Goal: Information Seeking & Learning: Learn about a topic

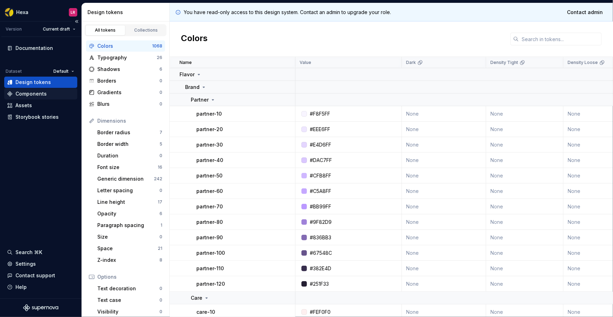
click at [34, 94] on div "Components" at bounding box center [30, 93] width 31 height 7
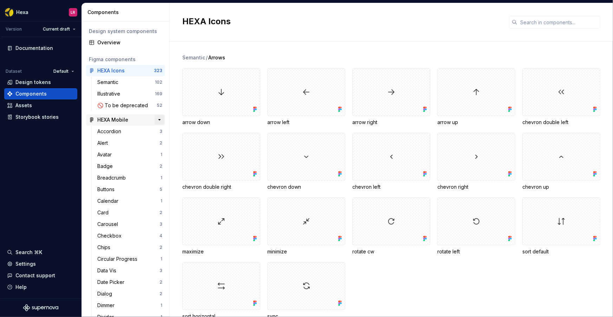
click at [156, 119] on button "button" at bounding box center [160, 120] width 10 height 10
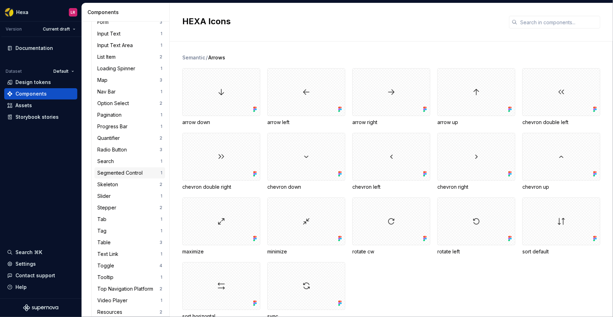
scroll to position [435, 0]
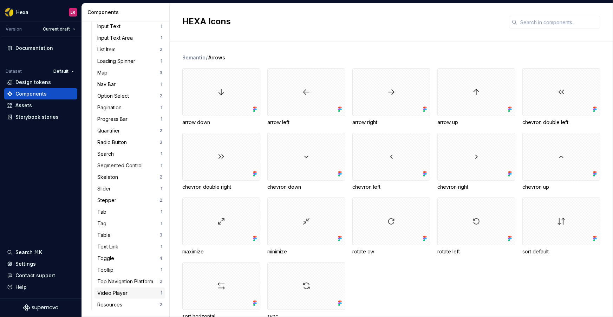
click at [120, 292] on div "Video Player" at bounding box center [113, 292] width 33 height 7
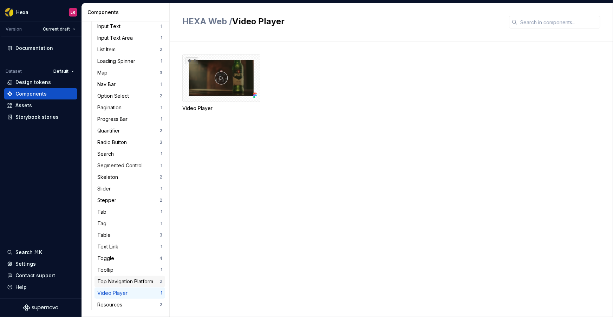
click at [130, 278] on div "Top Navigation Platform" at bounding box center [126, 281] width 59 height 7
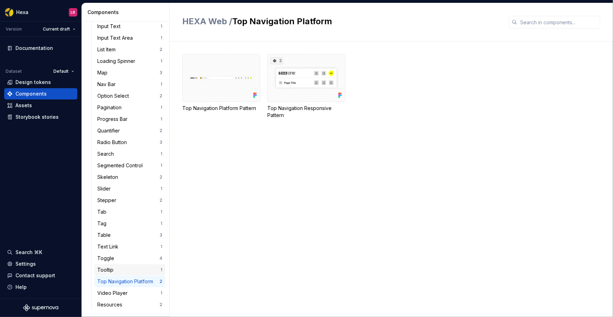
click at [120, 273] on div "Tooltip 1" at bounding box center [130, 269] width 71 height 11
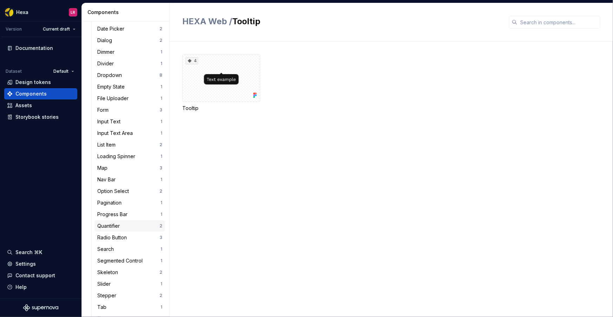
scroll to position [302, 0]
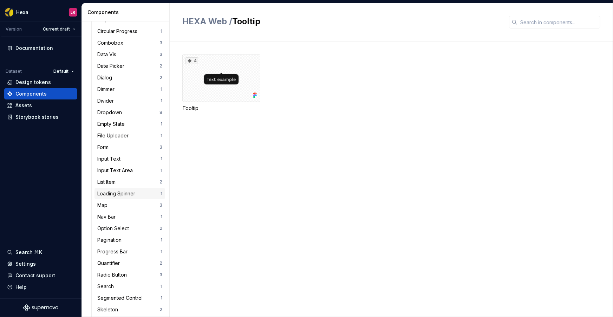
click at [114, 196] on div "Loading Spinner" at bounding box center [117, 193] width 41 height 7
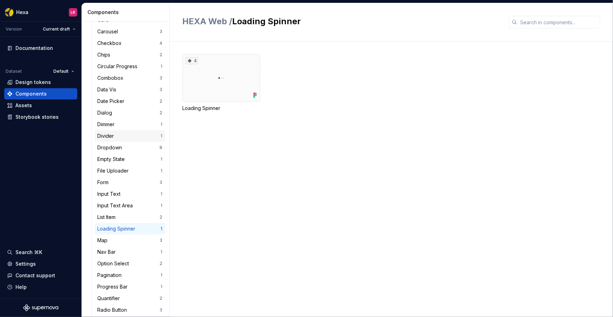
scroll to position [266, 0]
click at [113, 92] on div "Data Vis" at bounding box center [108, 90] width 22 height 7
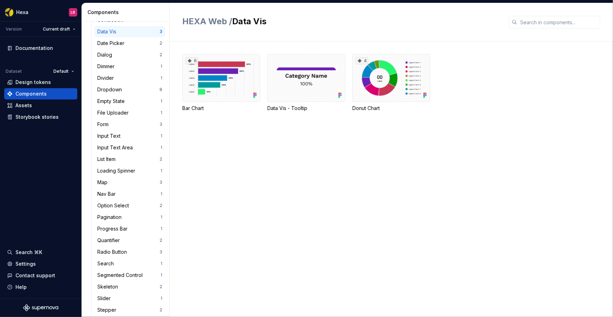
scroll to position [355, 0]
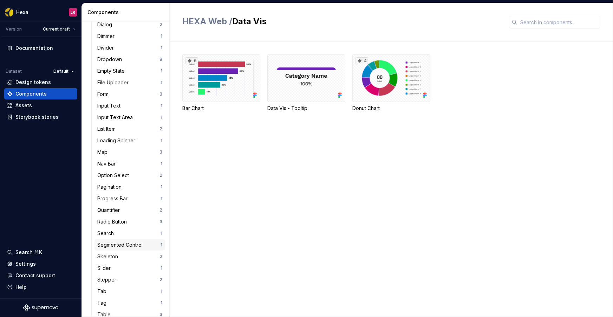
click at [128, 243] on div "Segmented Control" at bounding box center [121, 244] width 48 height 7
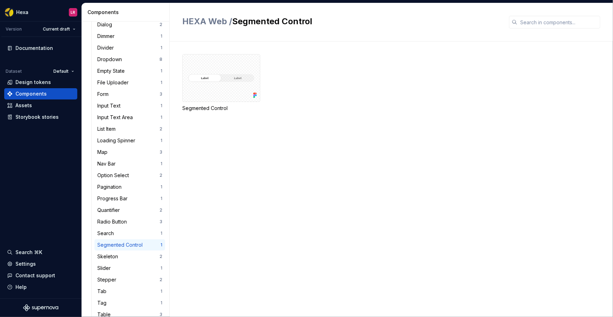
scroll to position [355, 0]
